Goal: Entertainment & Leisure: Browse casually

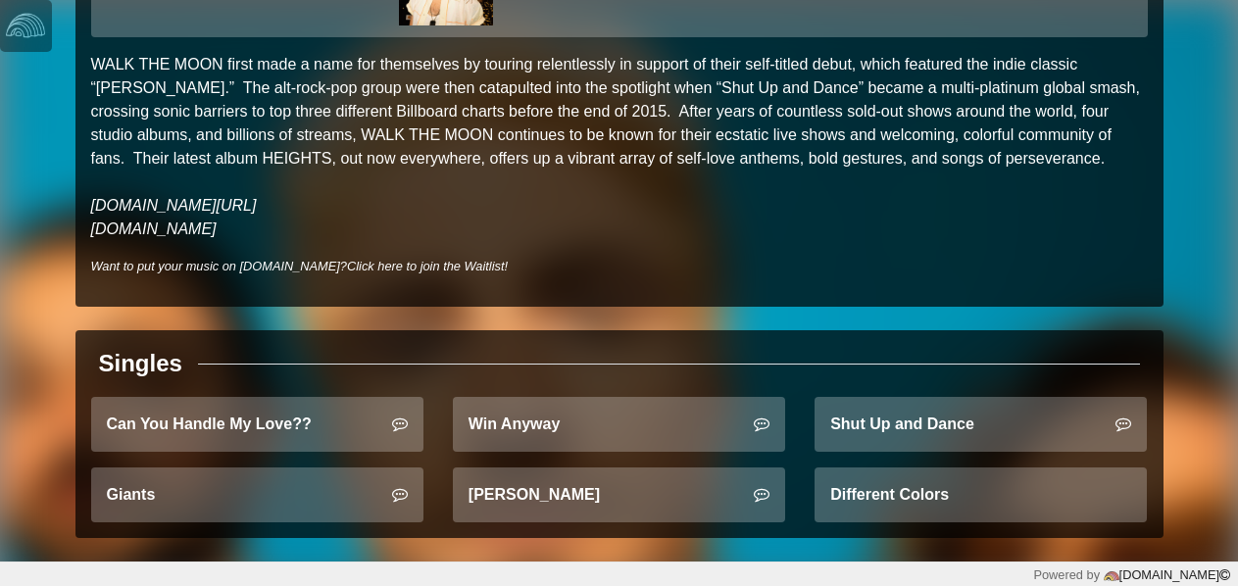
scroll to position [149, 0]
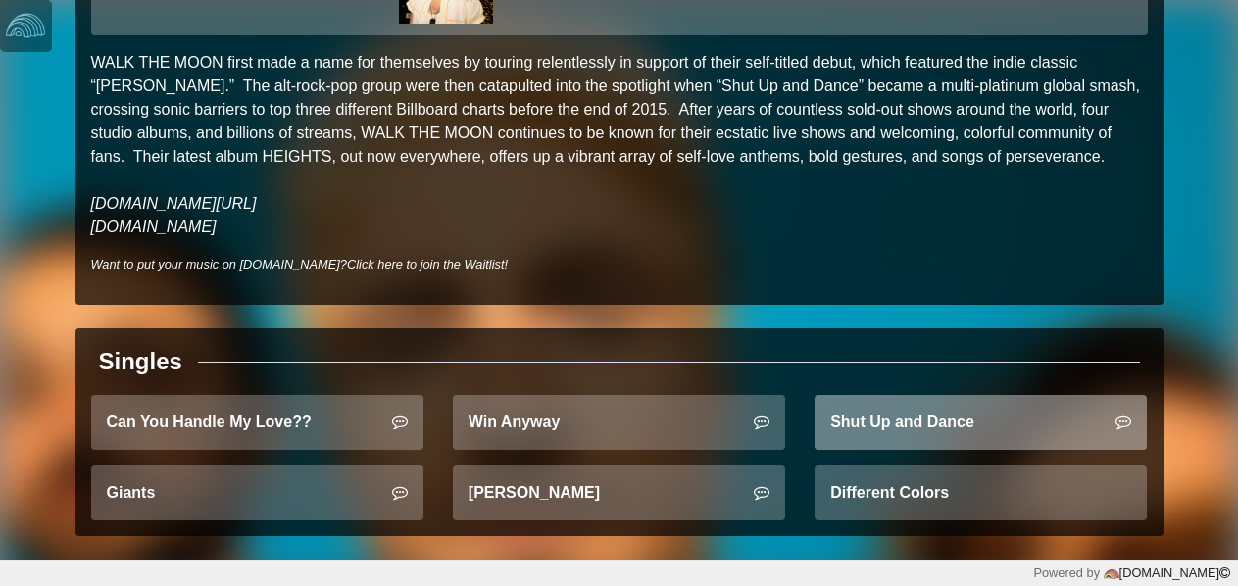
click at [879, 433] on link "Shut Up and Dance" at bounding box center [981, 422] width 332 height 55
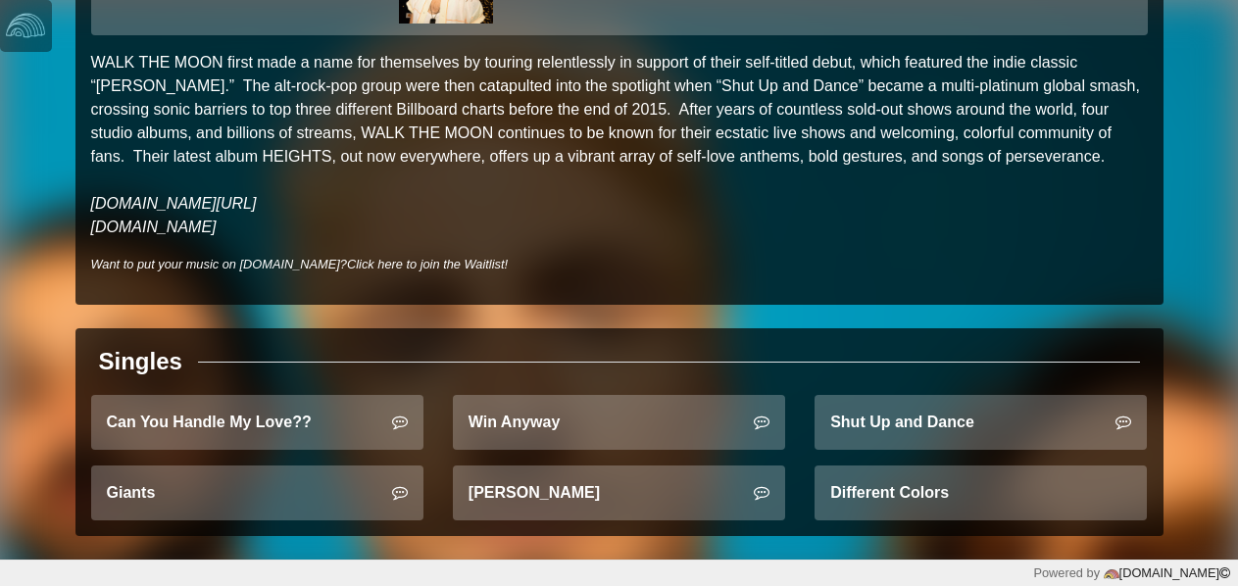
scroll to position [149, 0]
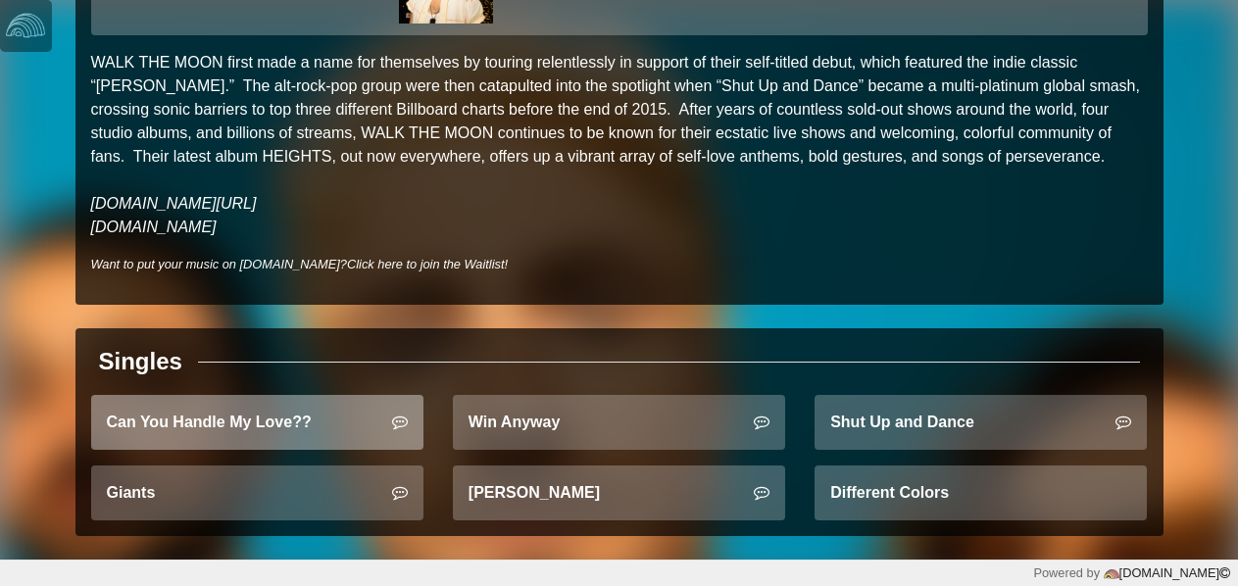
click at [396, 440] on link "Can You Handle My Love??" at bounding box center [257, 422] width 332 height 55
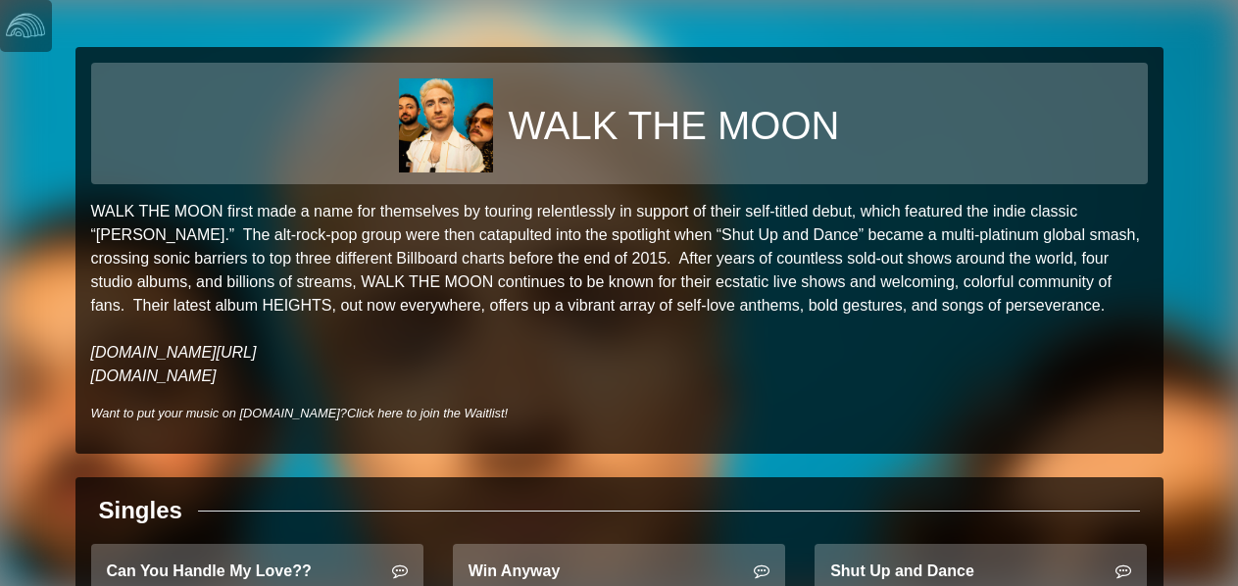
scroll to position [149, 0]
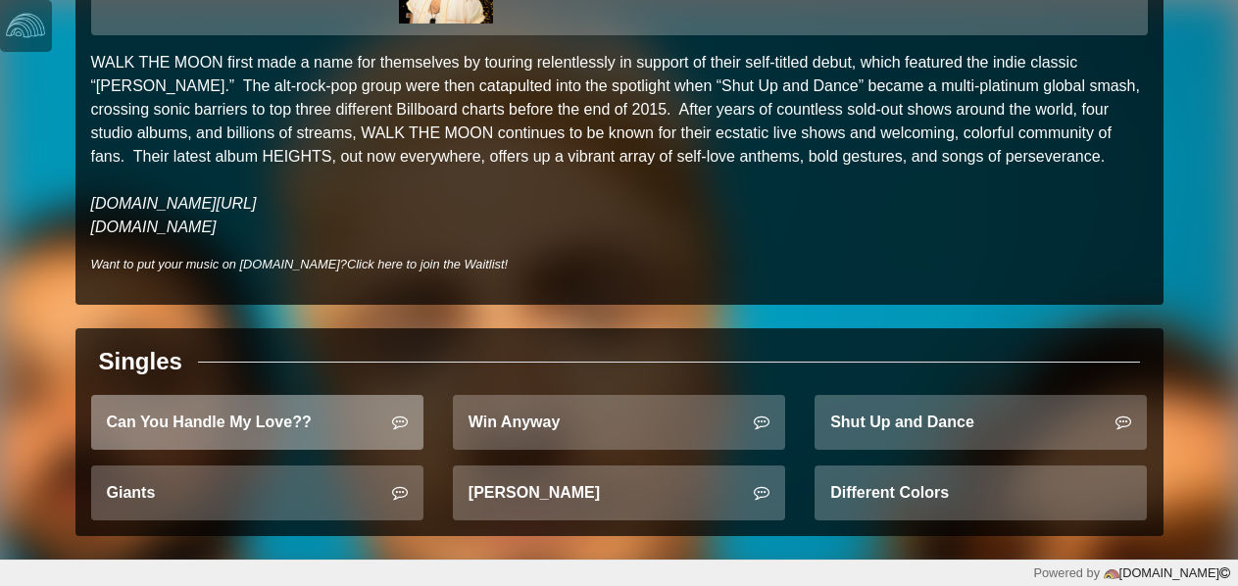
click at [211, 417] on link "Can You Handle My Love??" at bounding box center [257, 422] width 332 height 55
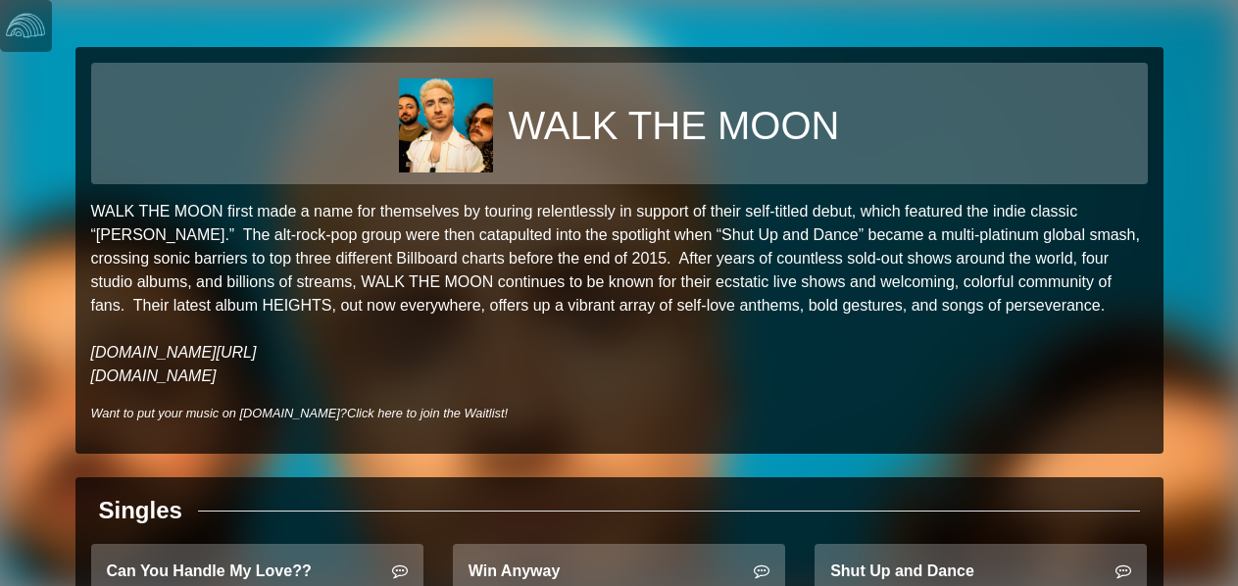
scroll to position [149, 0]
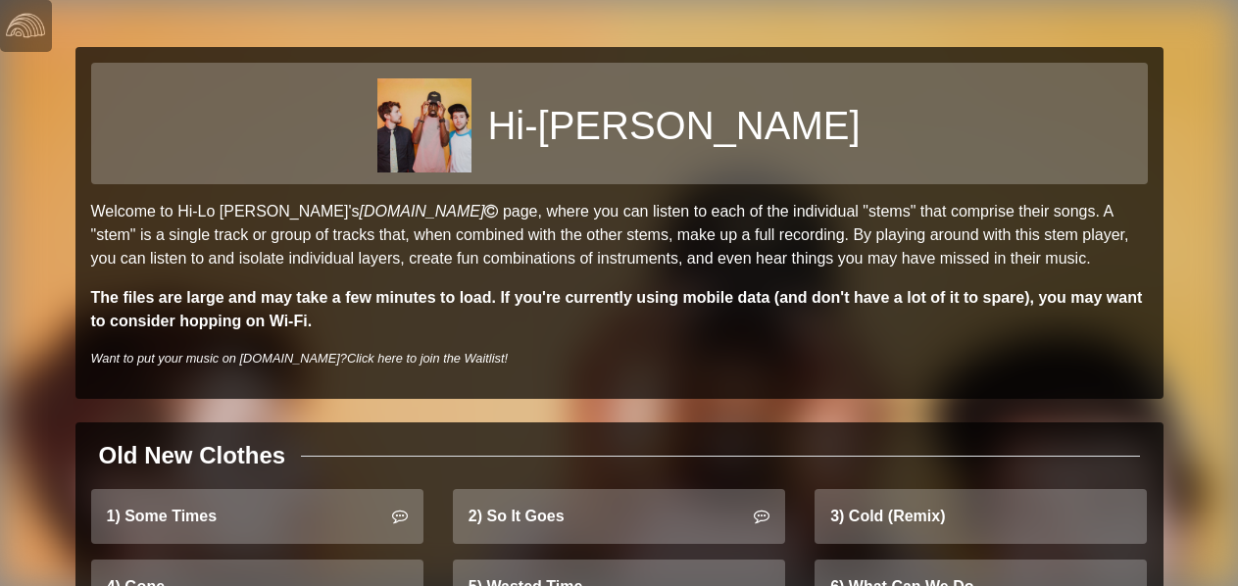
scroll to position [94, 0]
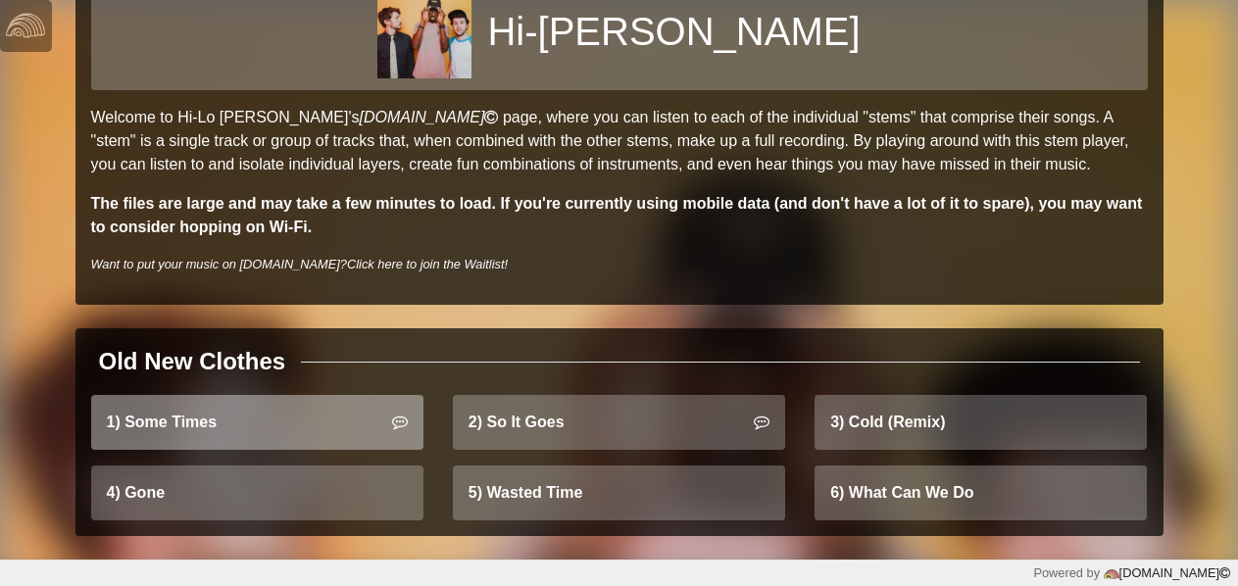
click at [336, 428] on link "1) Some Times" at bounding box center [257, 422] width 332 height 55
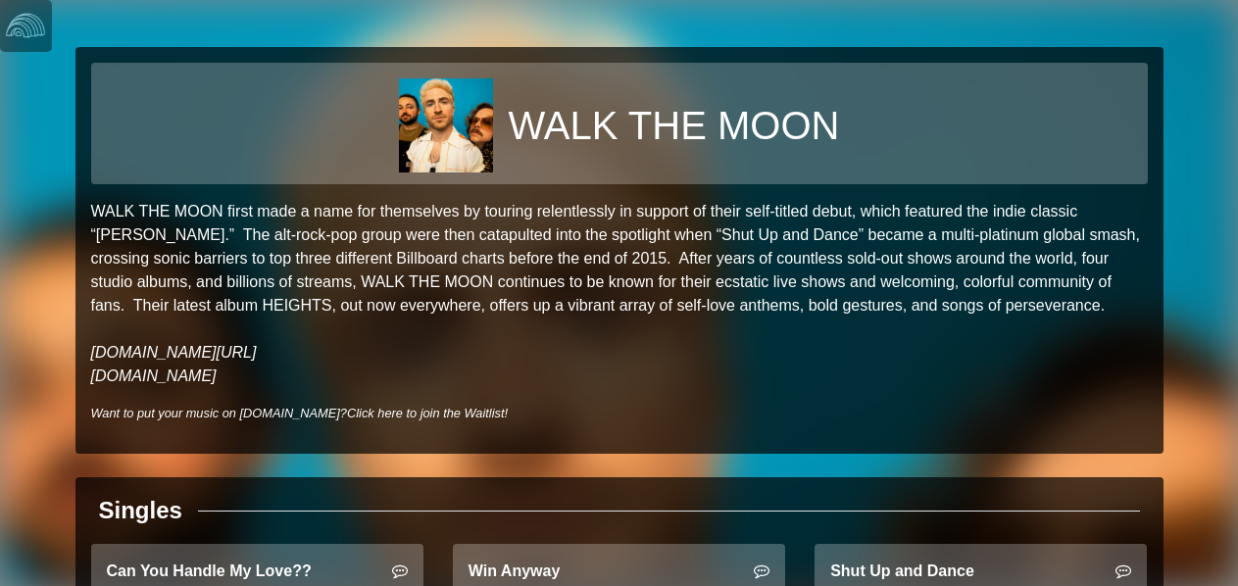
scroll to position [149, 0]
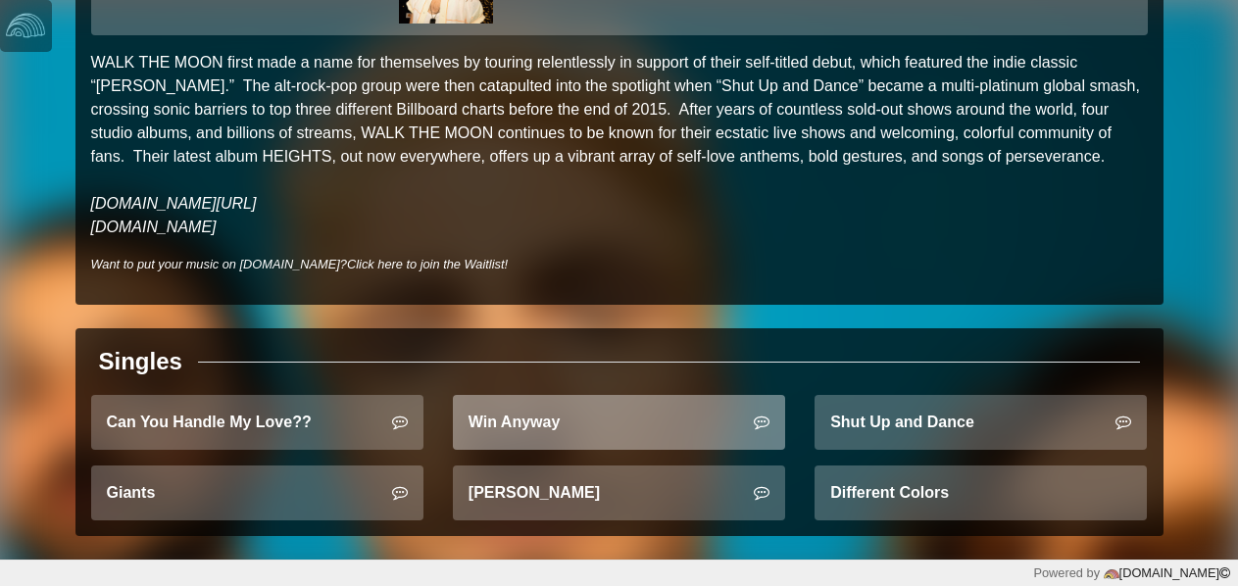
click at [763, 424] on icon at bounding box center [762, 422] width 16 height 16
